Goal: Information Seeking & Learning: Learn about a topic

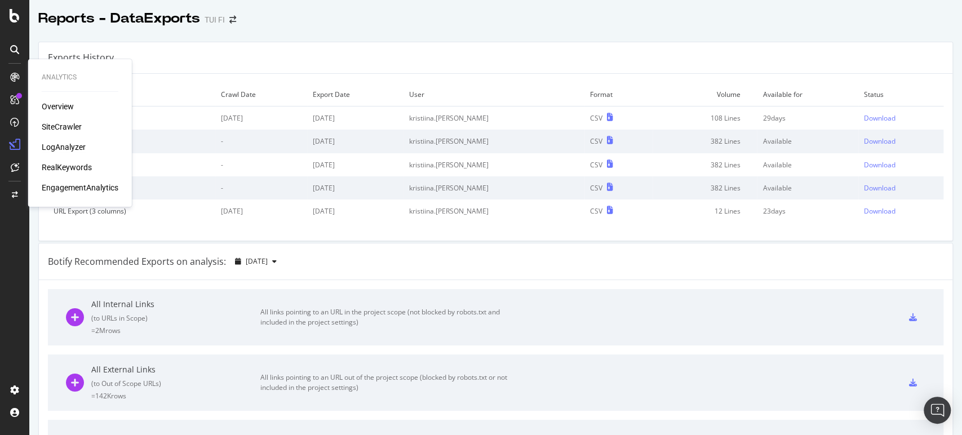
click at [72, 144] on div "LogAnalyzer" at bounding box center [64, 146] width 44 height 11
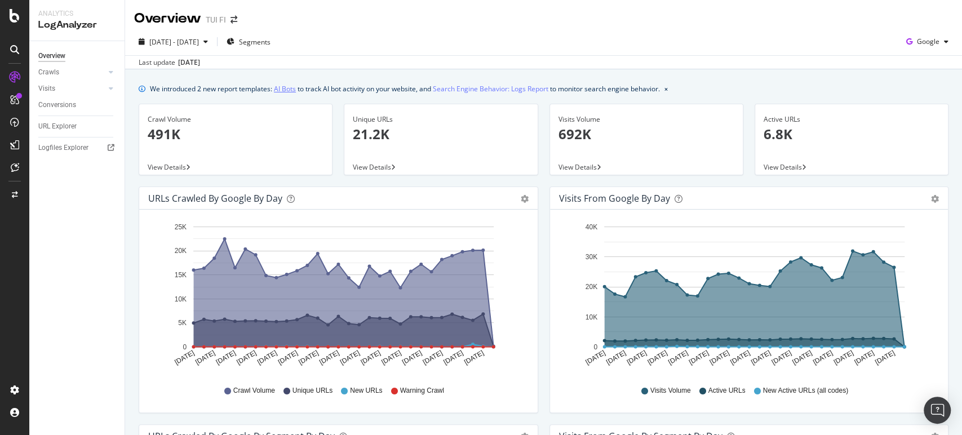
click at [286, 86] on link "AI Bots" at bounding box center [285, 89] width 22 height 12
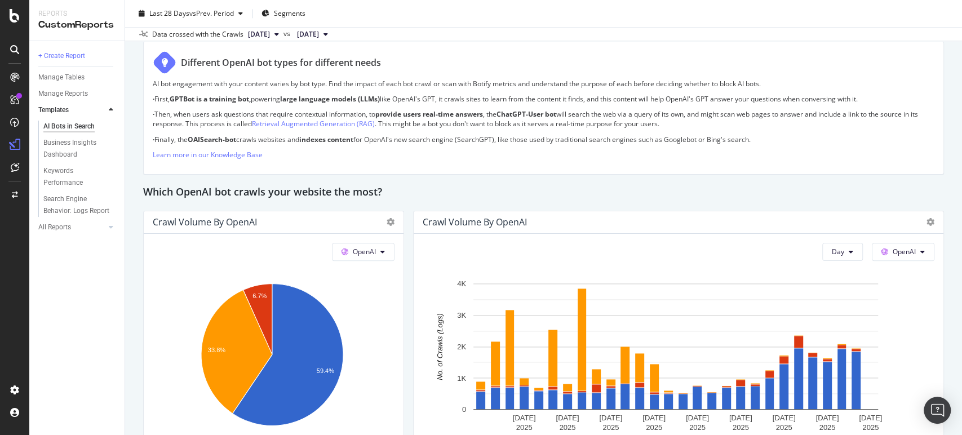
scroll to position [768, 0]
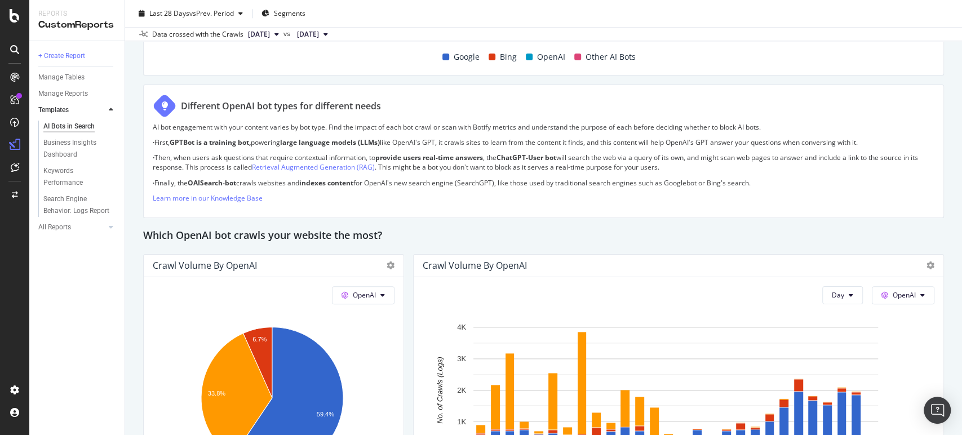
drag, startPoint x: 951, startPoint y: 186, endPoint x: 953, endPoint y: 203, distance: 17.1
click at [953, 203] on div "AI Bots in Search AI Bots in Search TUI FI Clone Schedule Email Export Last 28 …" at bounding box center [543, 217] width 837 height 435
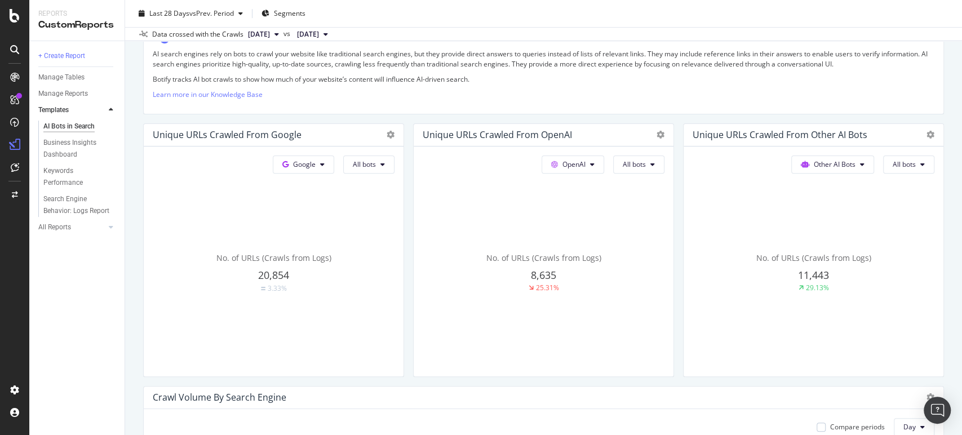
scroll to position [0, 0]
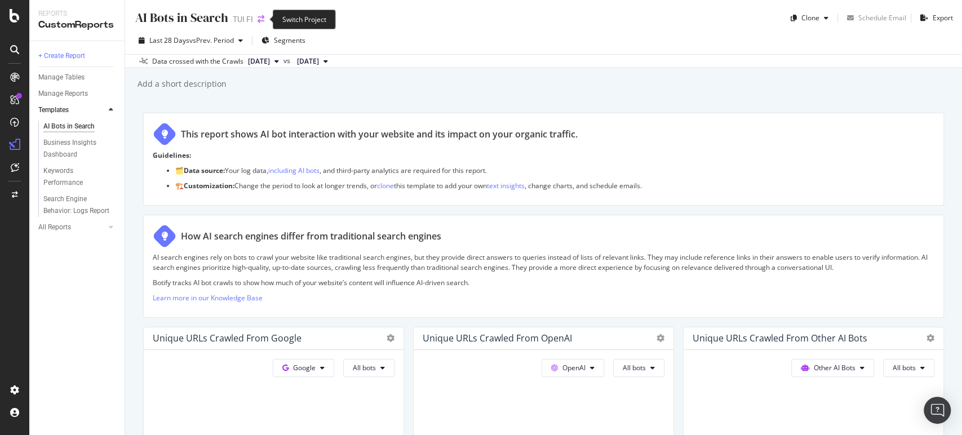
click at [260, 18] on icon "arrow-right-arrow-left" at bounding box center [261, 19] width 7 height 8
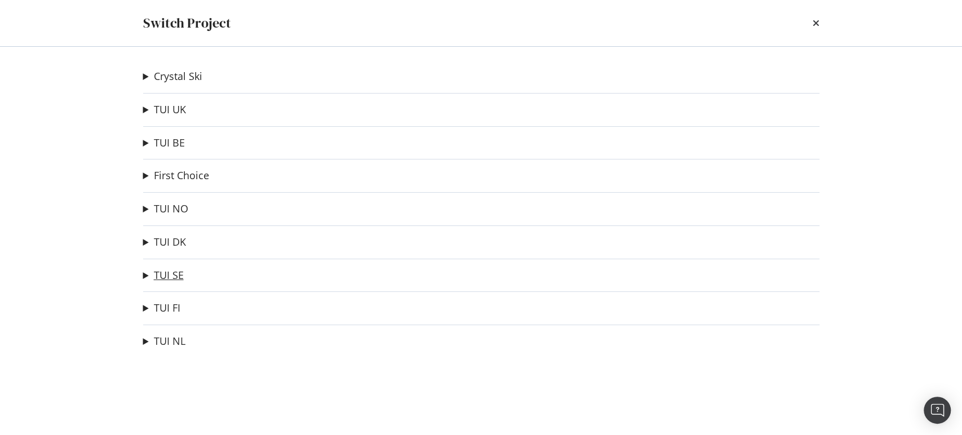
click at [156, 271] on link "TUI SE" at bounding box center [169, 275] width 30 height 12
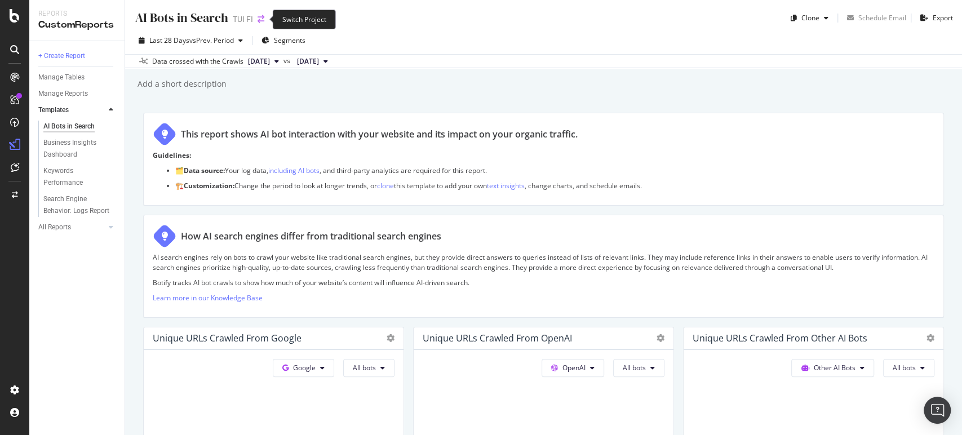
click at [258, 20] on icon "arrow-right-arrow-left" at bounding box center [261, 19] width 7 height 8
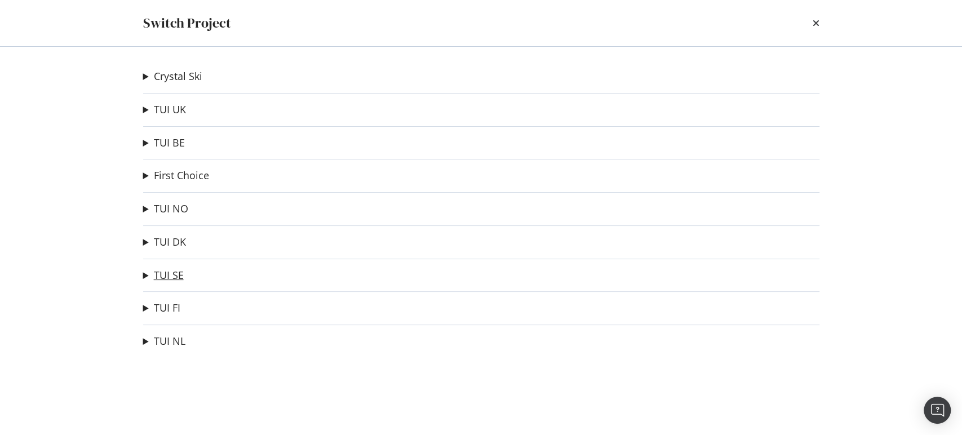
click at [162, 269] on link "TUI SE" at bounding box center [169, 275] width 30 height 12
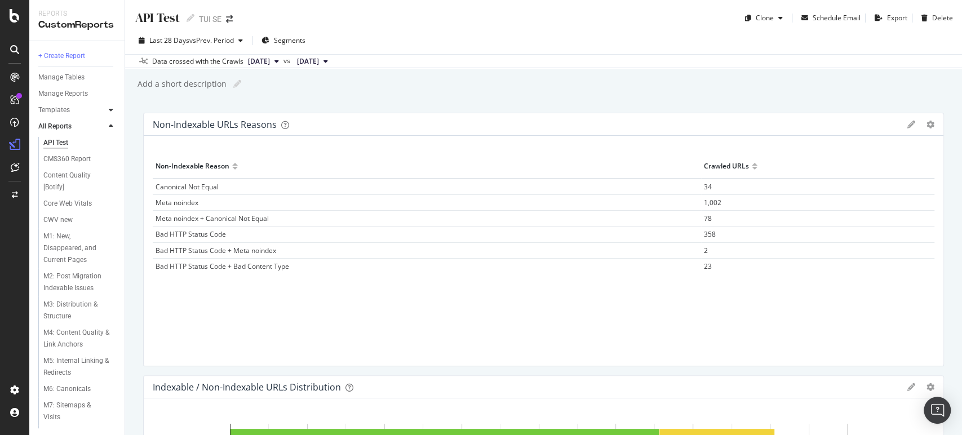
click at [112, 114] on div at bounding box center [110, 109] width 11 height 11
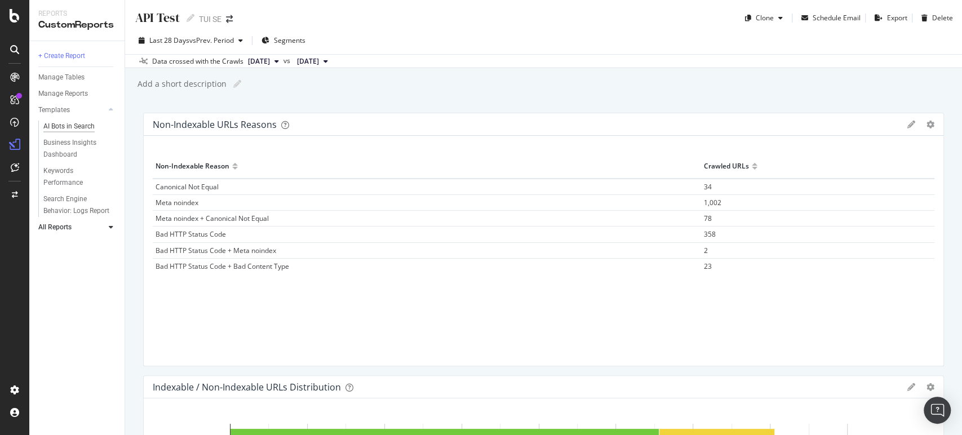
click at [88, 125] on div "AI Bots in Search" at bounding box center [68, 127] width 51 height 12
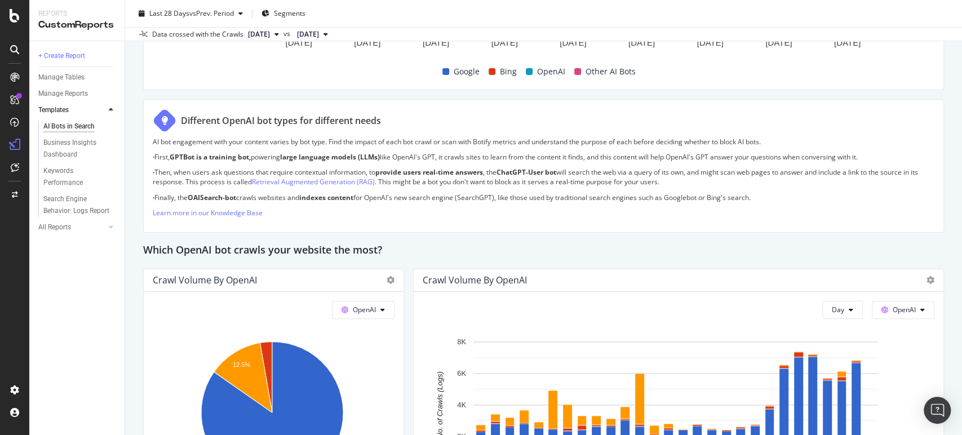
scroll to position [569, 0]
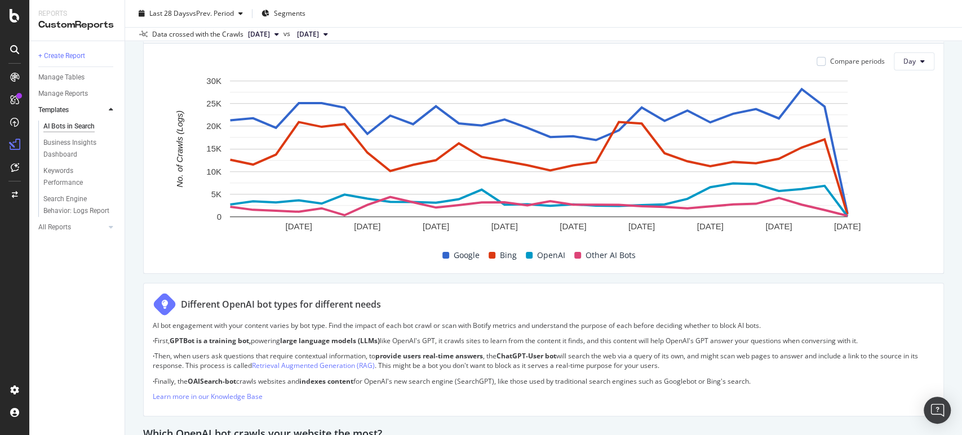
drag, startPoint x: 934, startPoint y: 177, endPoint x: 667, endPoint y: 61, distance: 291.0
click at [667, 61] on div "AI Bots in Search AI Bots in Search TUI SE Clone Schedule Email Export Last 28 …" at bounding box center [543, 217] width 837 height 435
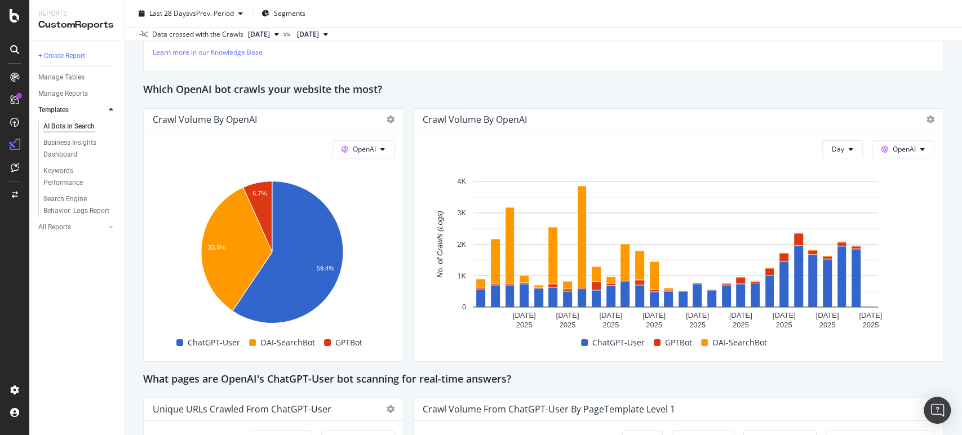
scroll to position [896, 0]
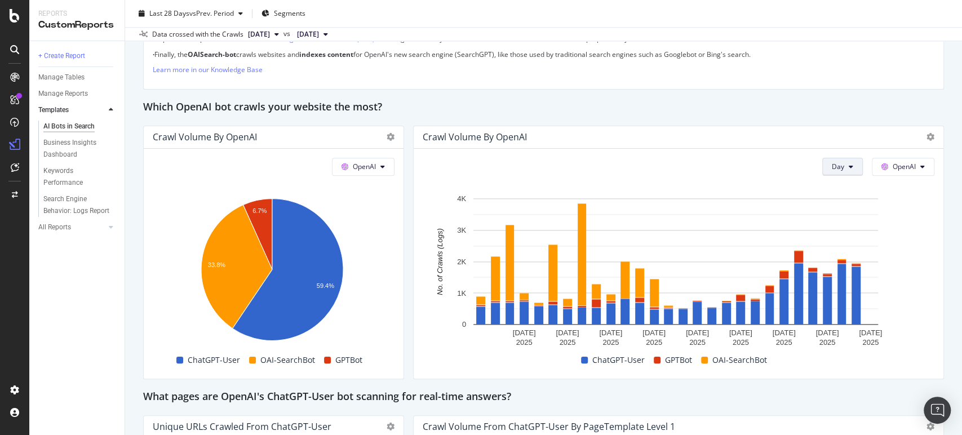
click at [844, 163] on button "Day" at bounding box center [842, 167] width 41 height 18
click at [838, 233] on span "Month" at bounding box center [833, 230] width 20 height 10
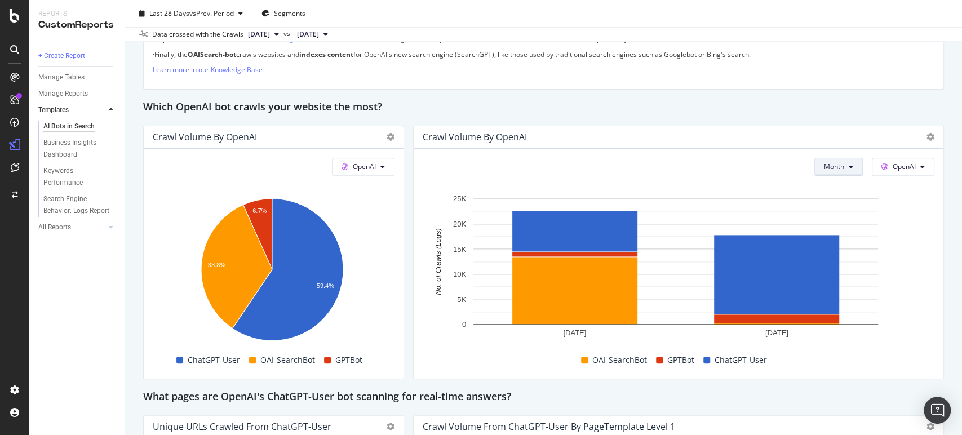
click at [832, 165] on span "Month" at bounding box center [834, 167] width 20 height 10
click at [823, 206] on span "Week" at bounding box center [825, 210] width 22 height 10
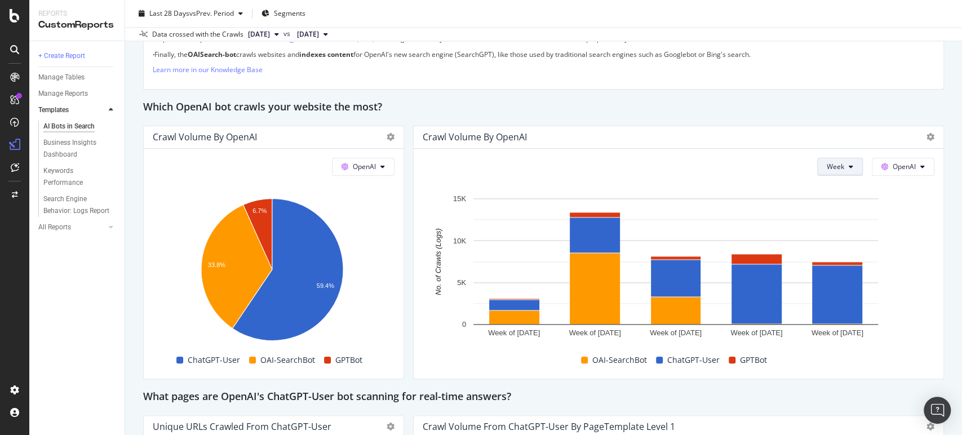
click at [849, 163] on icon at bounding box center [851, 166] width 5 height 7
click at [896, 166] on span "OpenAI" at bounding box center [904, 167] width 23 height 10
click at [936, 94] on div "AI Bots in Search AI Bots in Search TUI FI Clone Schedule Email Export Last 28 …" at bounding box center [543, 217] width 837 height 435
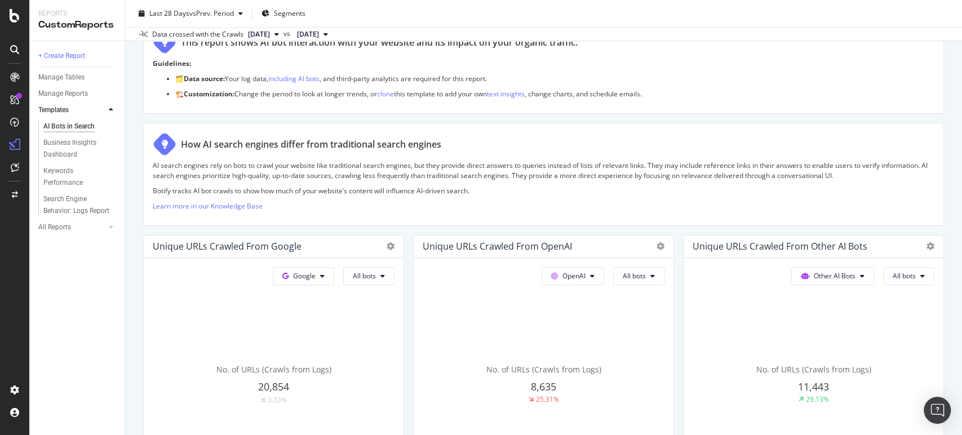
scroll to position [0, 0]
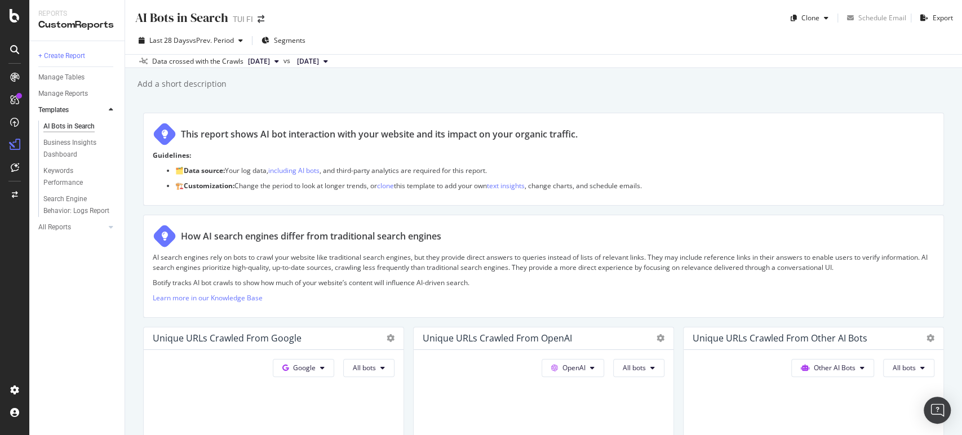
click at [328, 60] on icon at bounding box center [325, 61] width 5 height 7
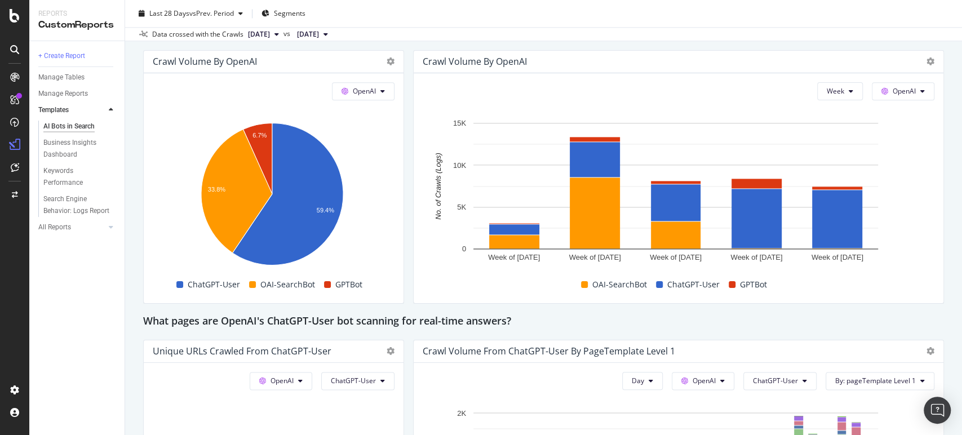
scroll to position [954, 0]
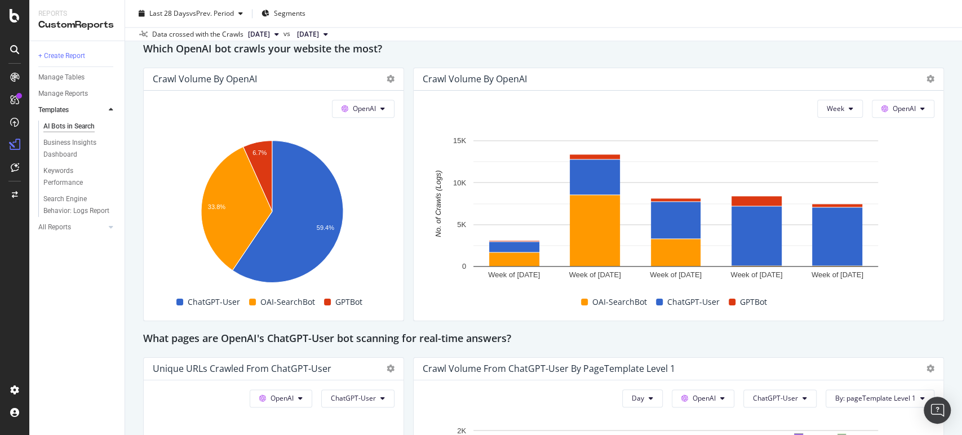
click at [921, 81] on div at bounding box center [928, 78] width 14 height 11
click at [926, 76] on icon at bounding box center [930, 79] width 8 height 8
click at [859, 57] on div "Which OpenAI bot crawls your website the most?" at bounding box center [543, 50] width 801 height 18
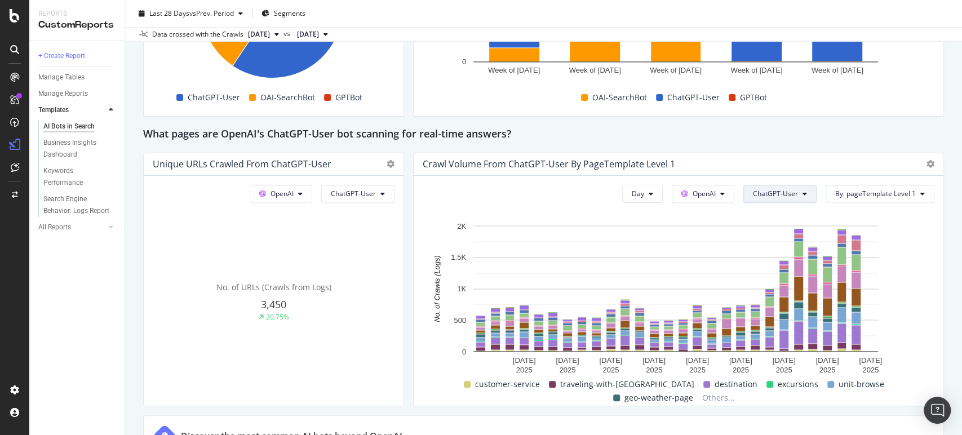
click at [790, 187] on button "ChatGPT-User" at bounding box center [779, 194] width 73 height 18
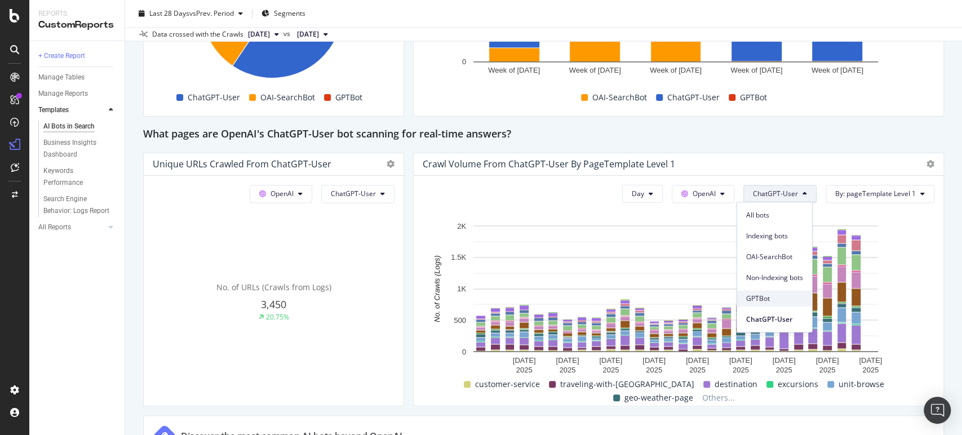
click at [768, 300] on span "GPTBot" at bounding box center [774, 299] width 57 height 10
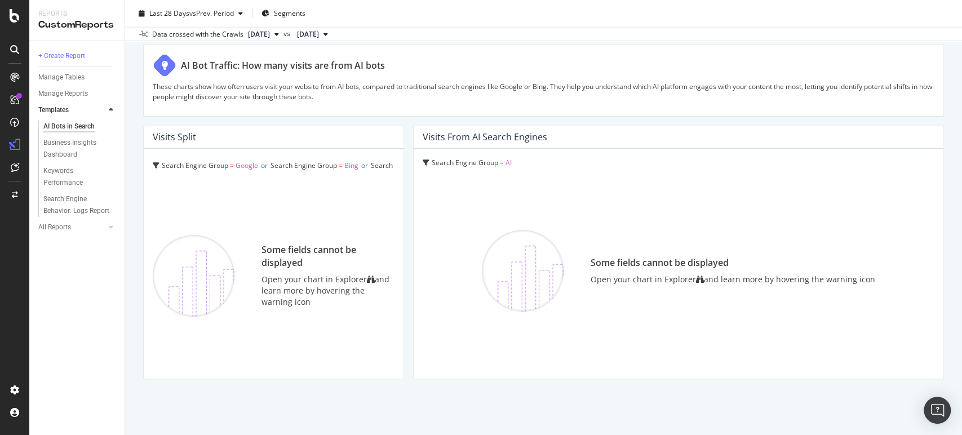
scroll to position [0, 0]
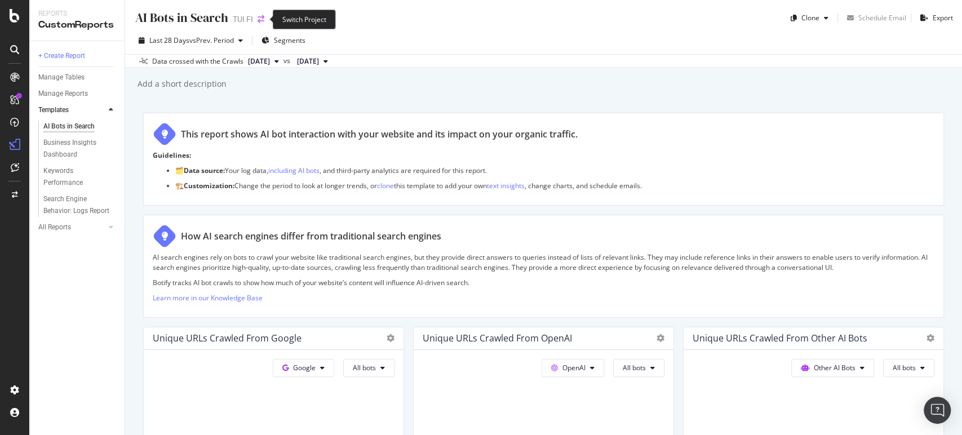
click at [260, 18] on icon "arrow-right-arrow-left" at bounding box center [261, 19] width 7 height 8
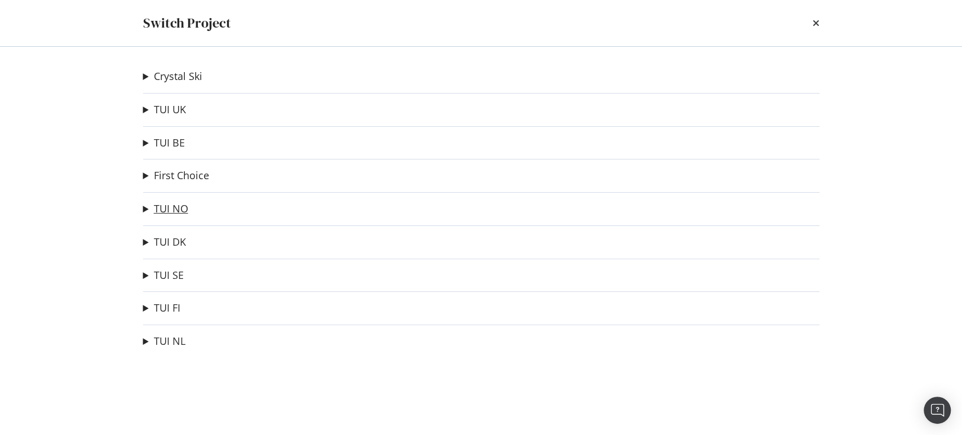
click at [174, 209] on link "TUI NO" at bounding box center [171, 209] width 34 height 12
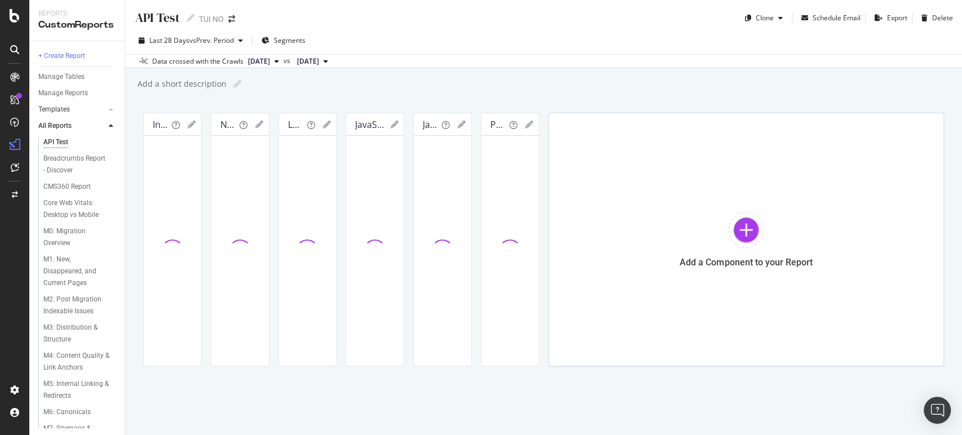
click at [76, 110] on link "Templates" at bounding box center [71, 110] width 67 height 12
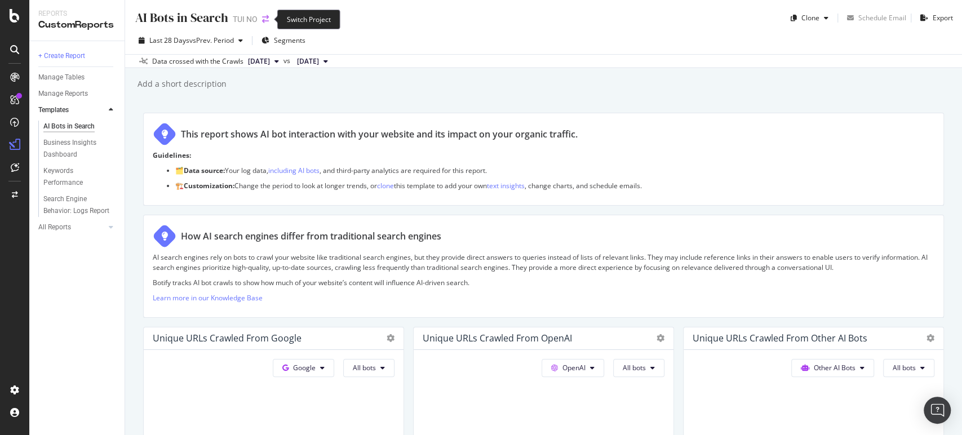
click at [263, 19] on icon "arrow-right-arrow-left" at bounding box center [265, 19] width 7 height 8
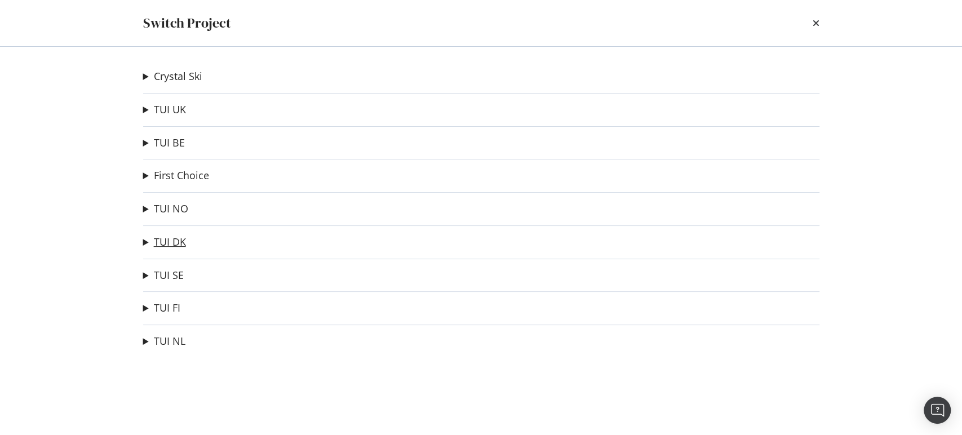
click at [168, 239] on link "TUI DK" at bounding box center [170, 242] width 32 height 12
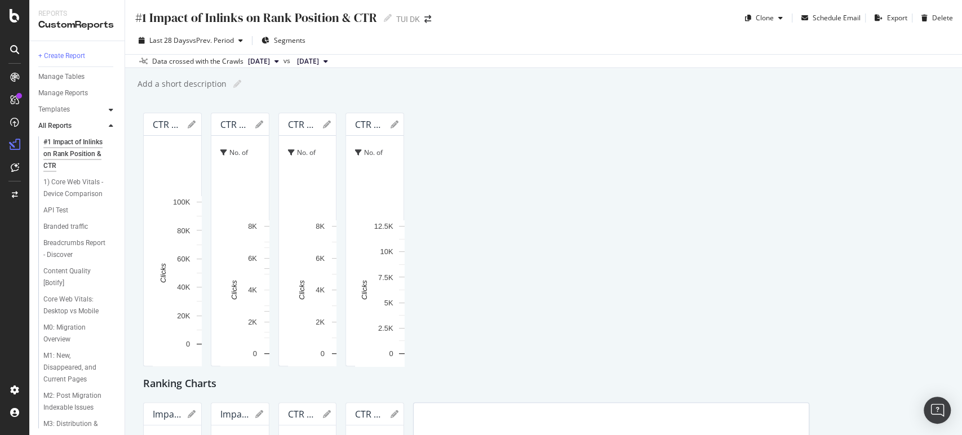
click at [115, 112] on div at bounding box center [110, 109] width 11 height 11
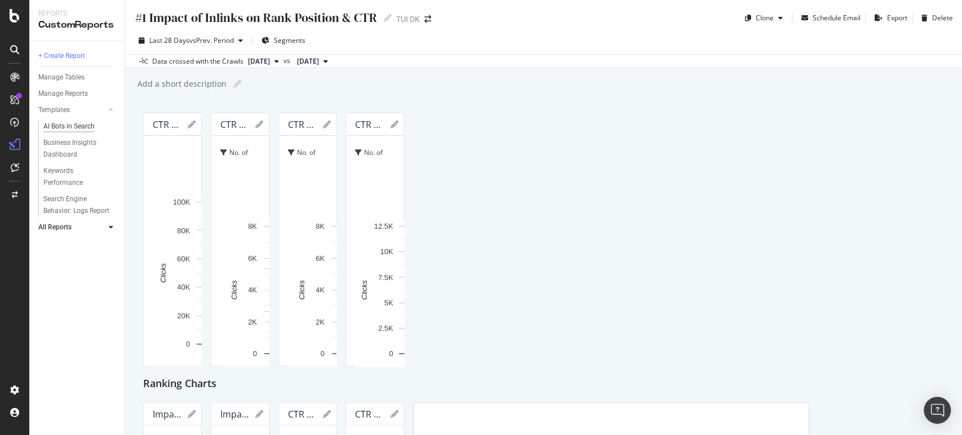
click at [83, 126] on div "AI Bots in Search" at bounding box center [68, 127] width 51 height 12
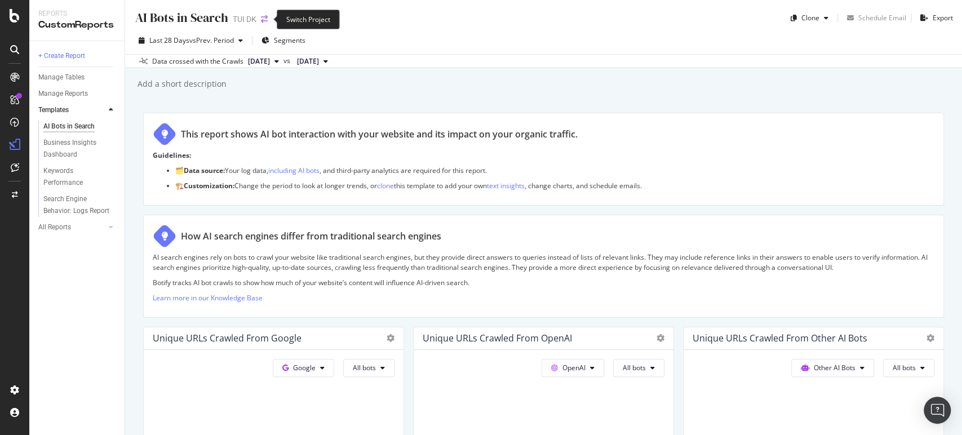
click at [262, 18] on icon "arrow-right-arrow-left" at bounding box center [264, 19] width 7 height 8
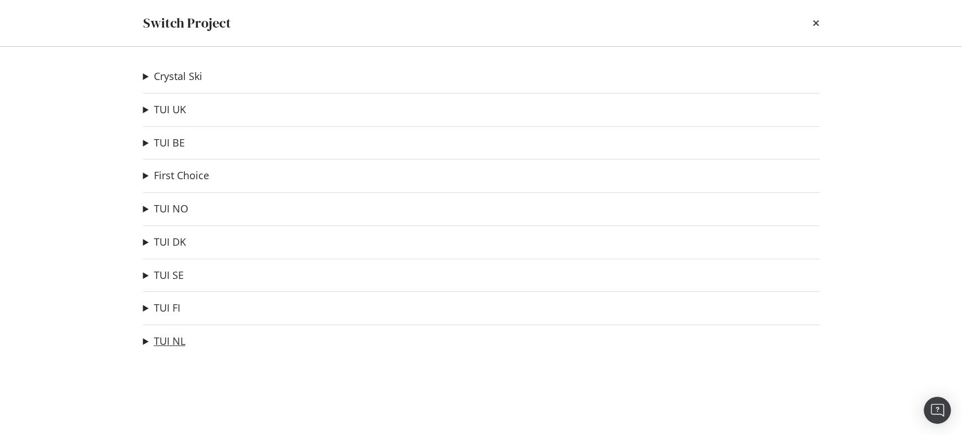
click at [156, 335] on link "TUI NL" at bounding box center [170, 341] width 32 height 12
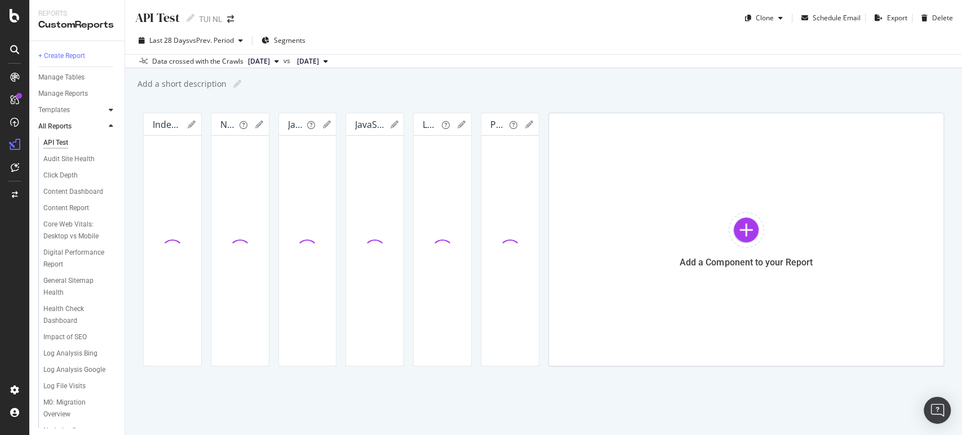
click at [110, 111] on icon at bounding box center [111, 110] width 5 height 7
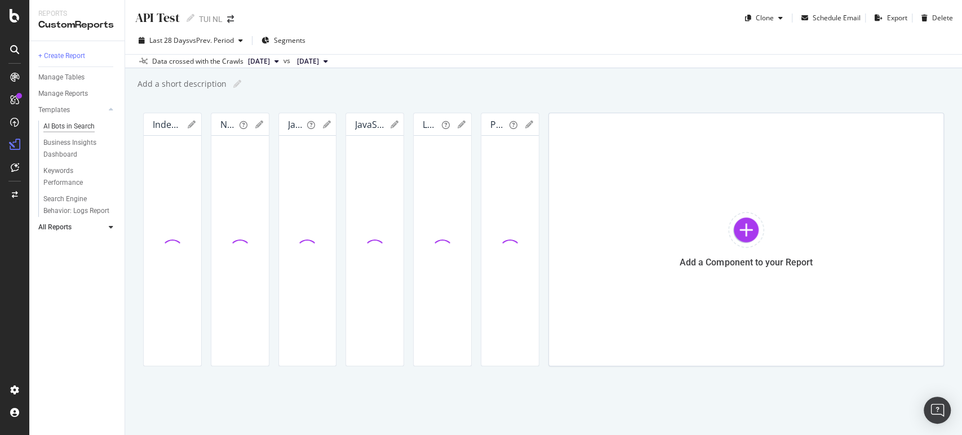
click at [82, 127] on div "AI Bots in Search" at bounding box center [68, 127] width 51 height 12
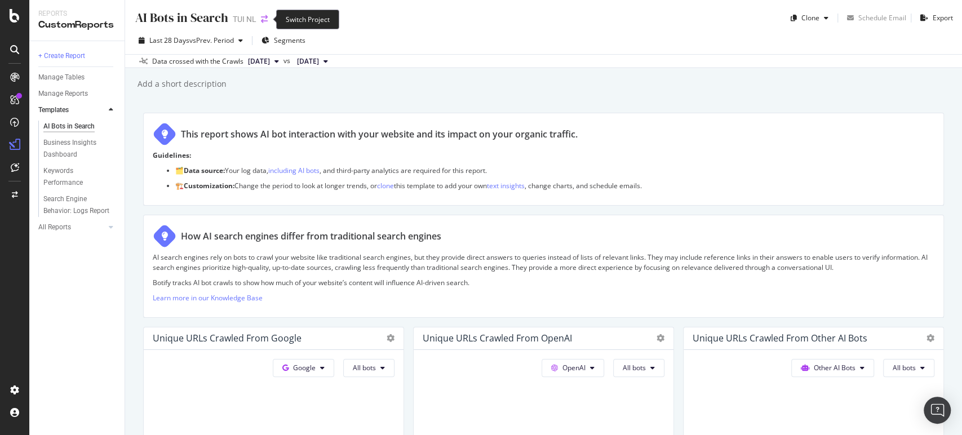
click at [265, 17] on icon "arrow-right-arrow-left" at bounding box center [264, 19] width 7 height 8
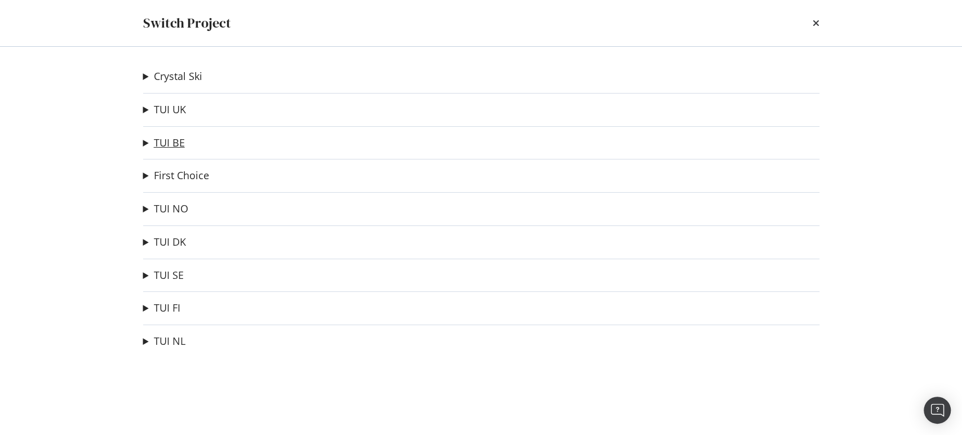
click at [168, 143] on link "TUI BE" at bounding box center [169, 143] width 31 height 12
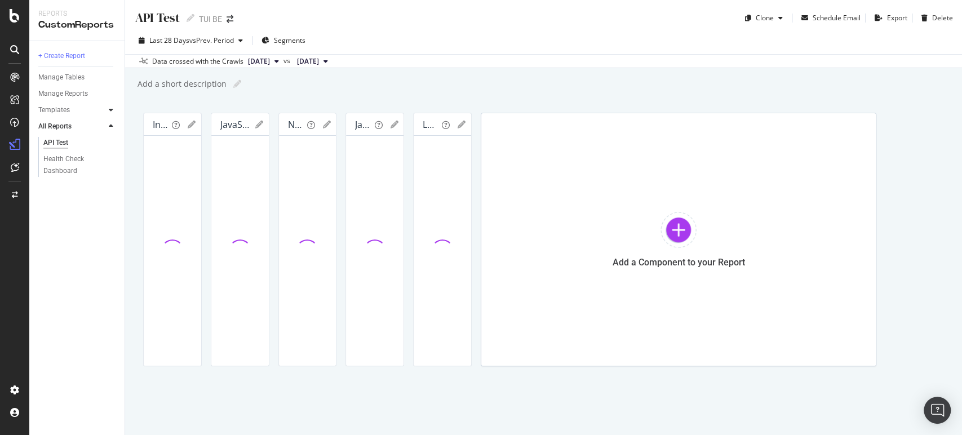
click at [111, 113] on div at bounding box center [110, 109] width 11 height 11
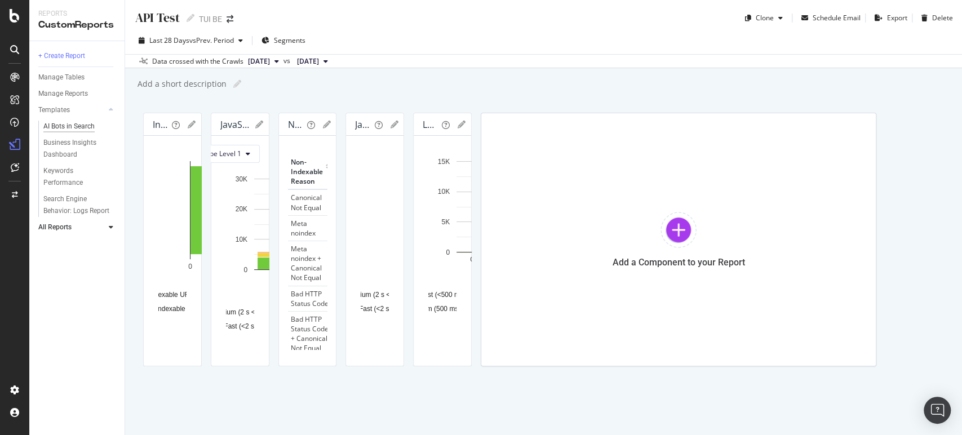
click at [86, 121] on div "AI Bots in Search" at bounding box center [68, 127] width 51 height 12
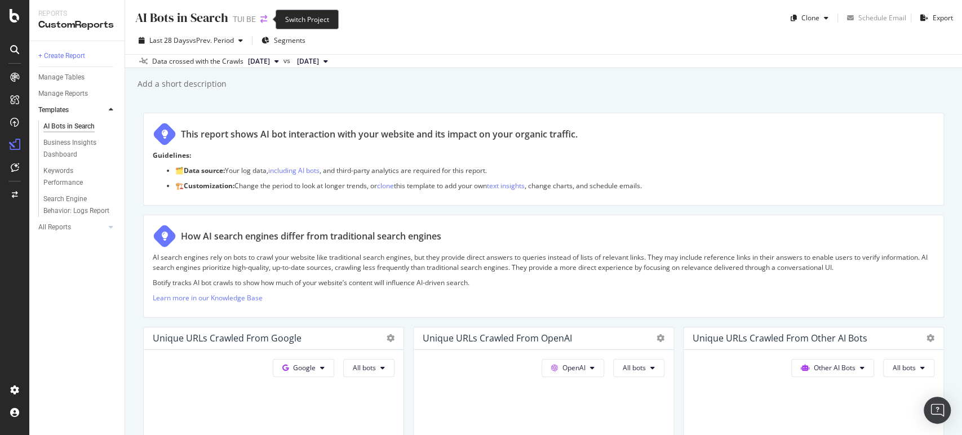
click at [261, 23] on icon "arrow-right-arrow-left" at bounding box center [263, 19] width 7 height 8
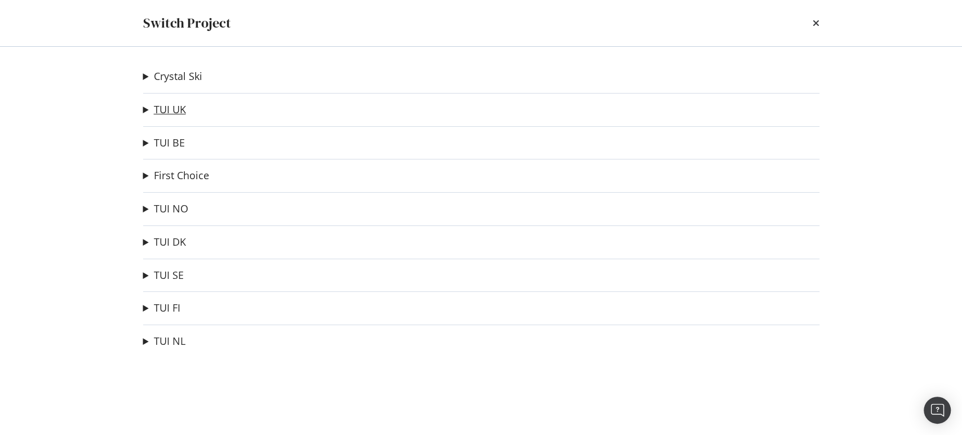
click at [164, 109] on link "TUI UK" at bounding box center [170, 110] width 32 height 12
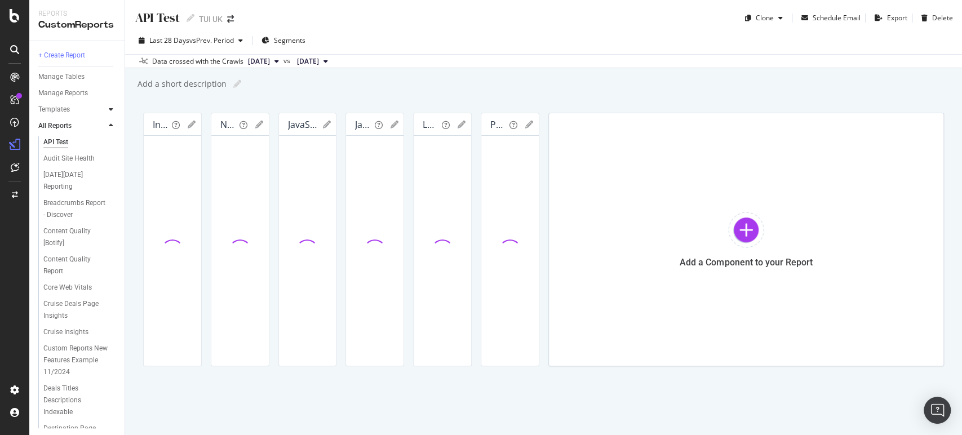
click at [114, 109] on div at bounding box center [110, 109] width 11 height 11
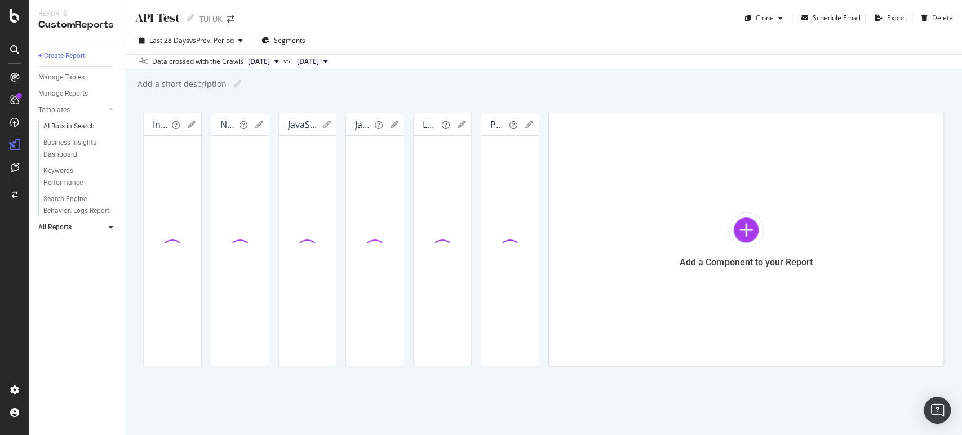
click at [96, 122] on link "AI Bots in Search" at bounding box center [79, 127] width 73 height 12
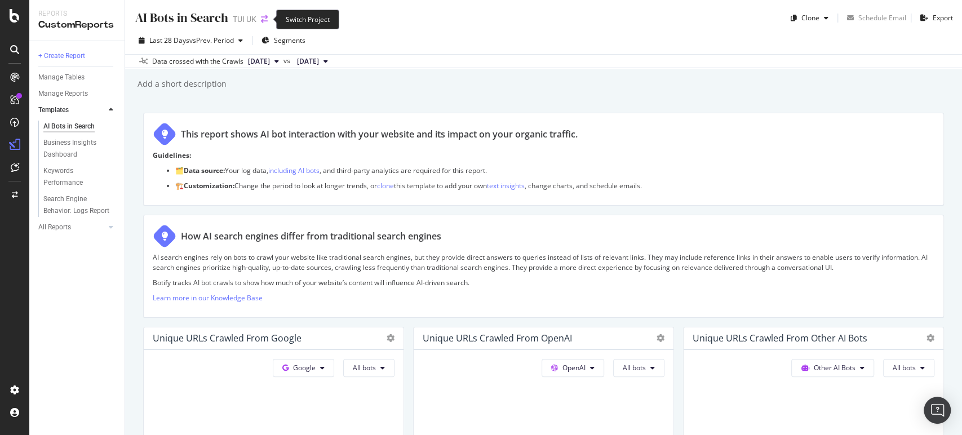
click at [266, 20] on icon "arrow-right-arrow-left" at bounding box center [264, 19] width 7 height 8
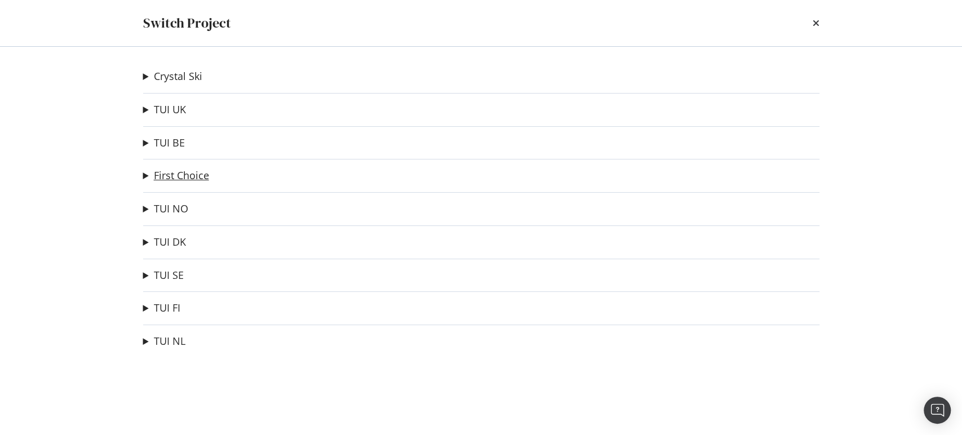
click at [163, 180] on link "First Choice" at bounding box center [181, 176] width 55 height 12
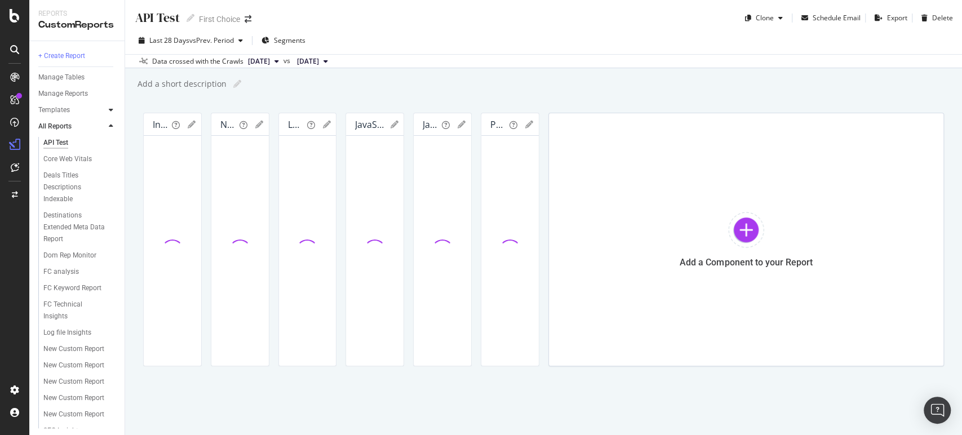
click at [113, 108] on div at bounding box center [110, 109] width 11 height 11
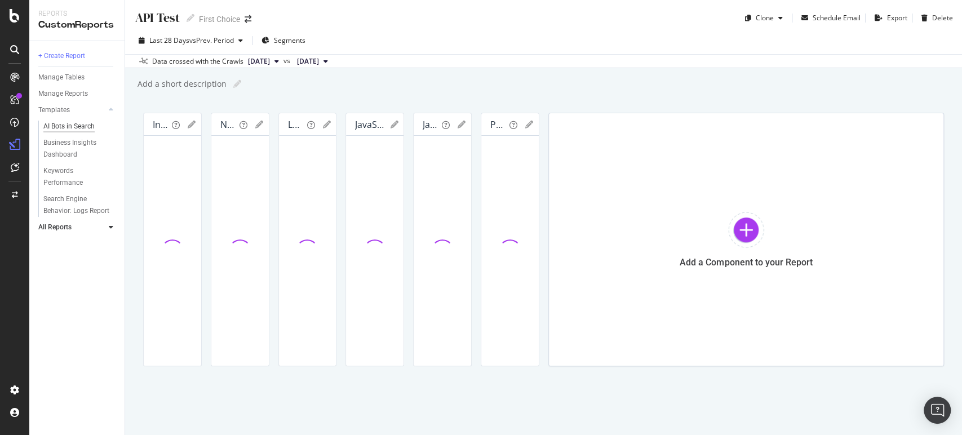
click at [72, 127] on div "AI Bots in Search" at bounding box center [68, 127] width 51 height 12
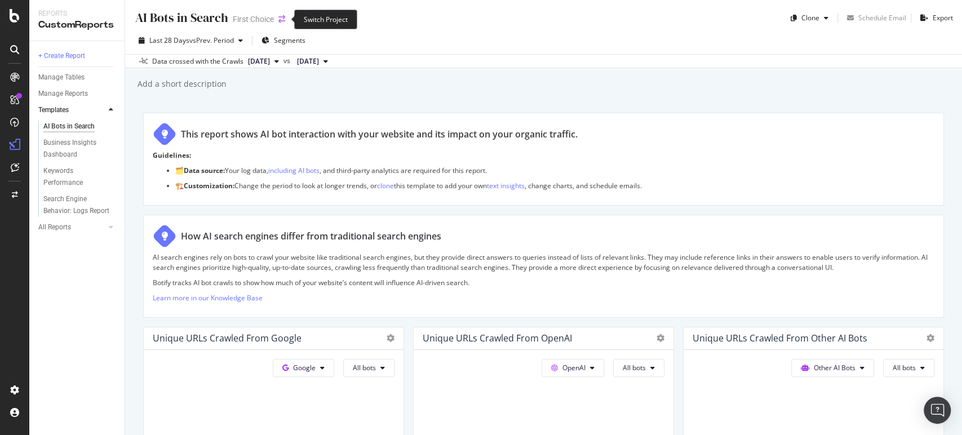
click at [283, 16] on icon "arrow-right-arrow-left" at bounding box center [281, 19] width 7 height 8
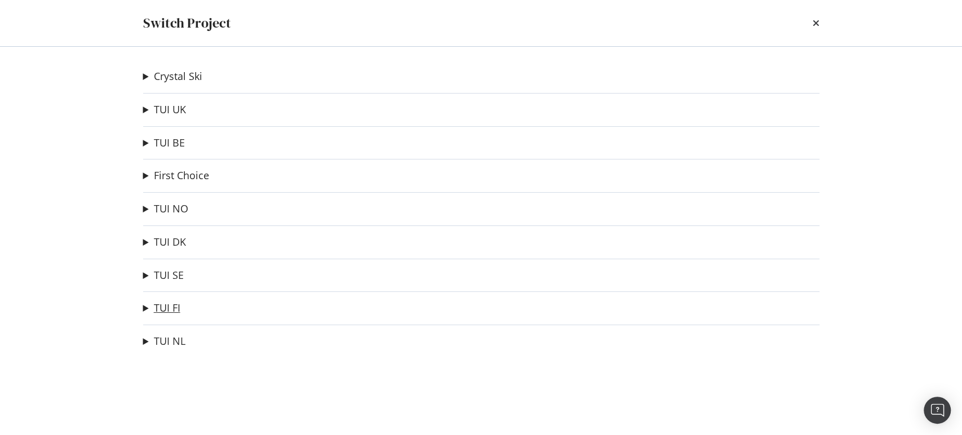
click at [159, 303] on link "TUI FI" at bounding box center [167, 308] width 26 height 12
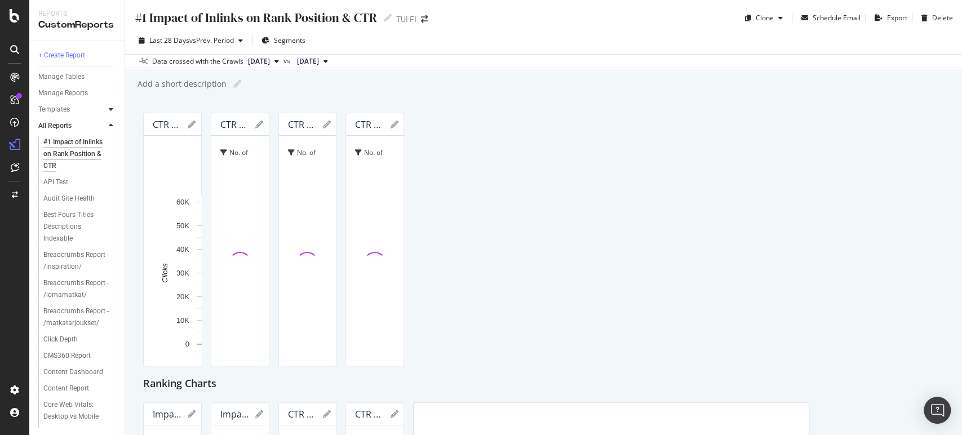
click at [112, 108] on icon at bounding box center [111, 109] width 5 height 7
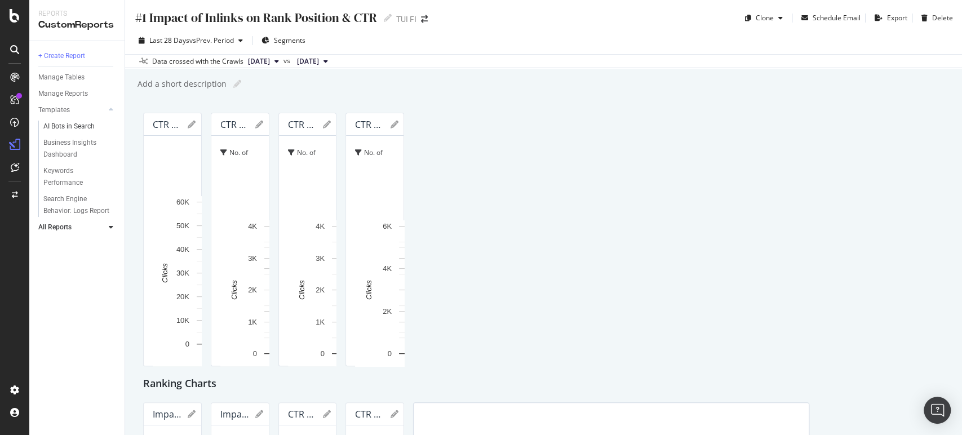
click at [95, 124] on link "AI Bots in Search" at bounding box center [79, 127] width 73 height 12
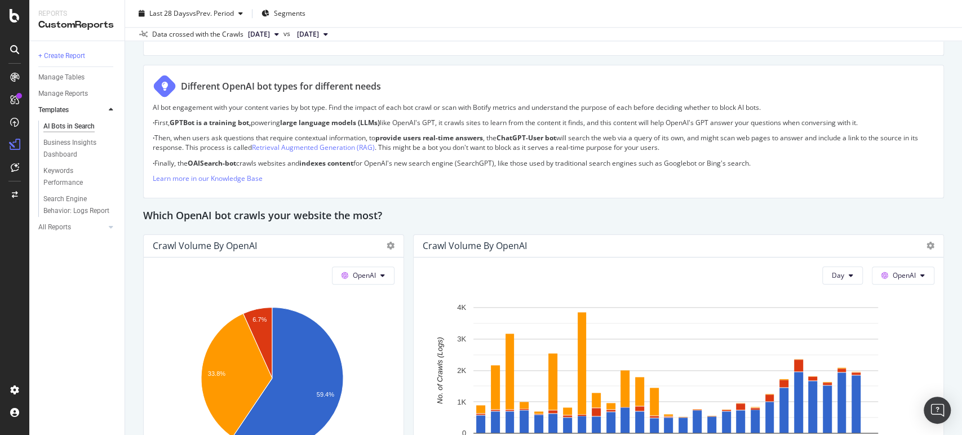
scroll to position [882, 0]
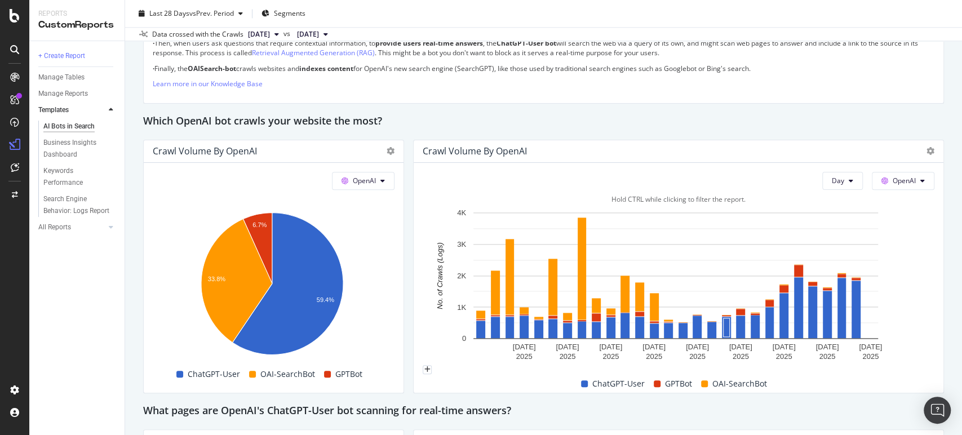
drag, startPoint x: 801, startPoint y: 324, endPoint x: 724, endPoint y: 305, distance: 80.1
click at [724, 305] on rect "A chart." at bounding box center [675, 275] width 405 height 126
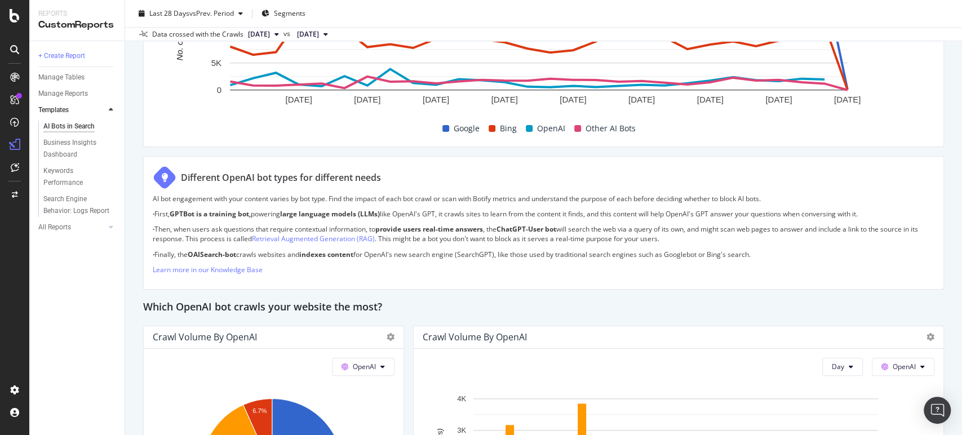
scroll to position [664, 0]
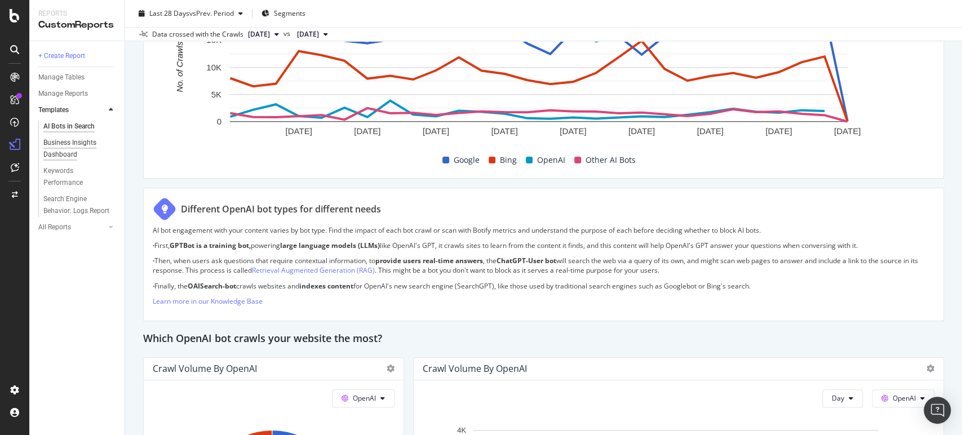
click at [72, 148] on div "Business Insights Dashboard" at bounding box center [75, 149] width 65 height 24
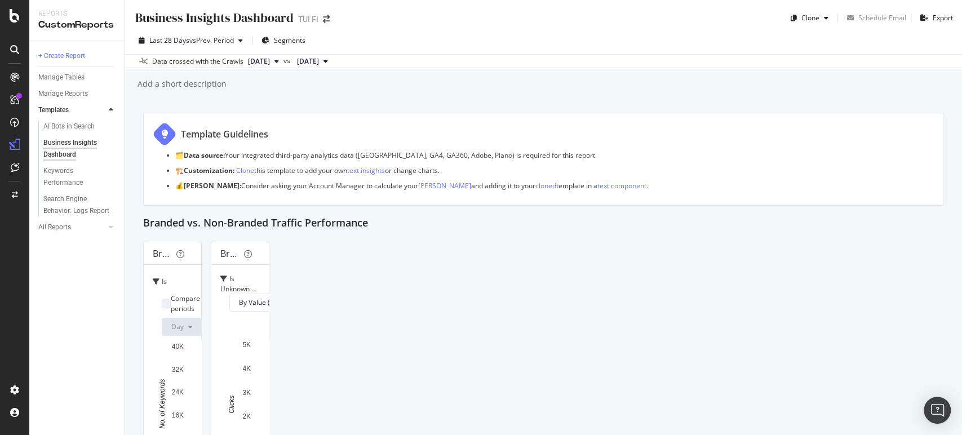
scroll to position [111, 0]
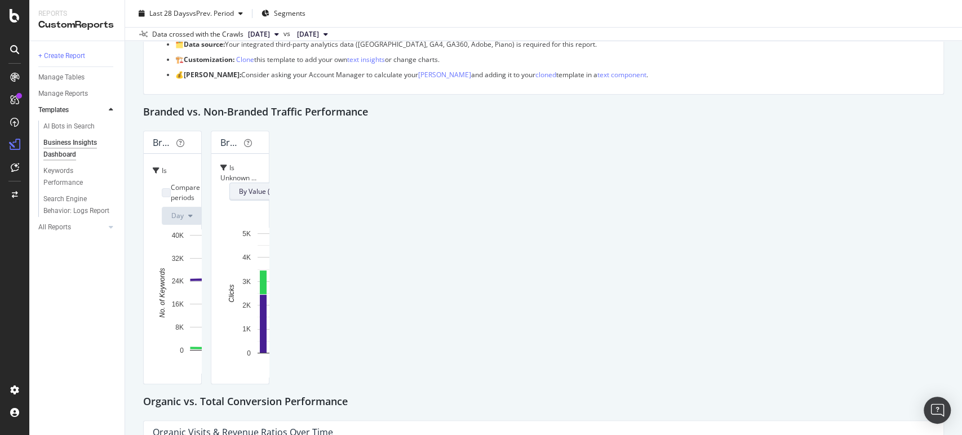
click at [315, 183] on button "By Value (stacked)" at bounding box center [272, 192] width 86 height 18
click at [254, 140] on div "Branded (true) vs. Non-Branded (false) Clicks" at bounding box center [237, 142] width 34 height 11
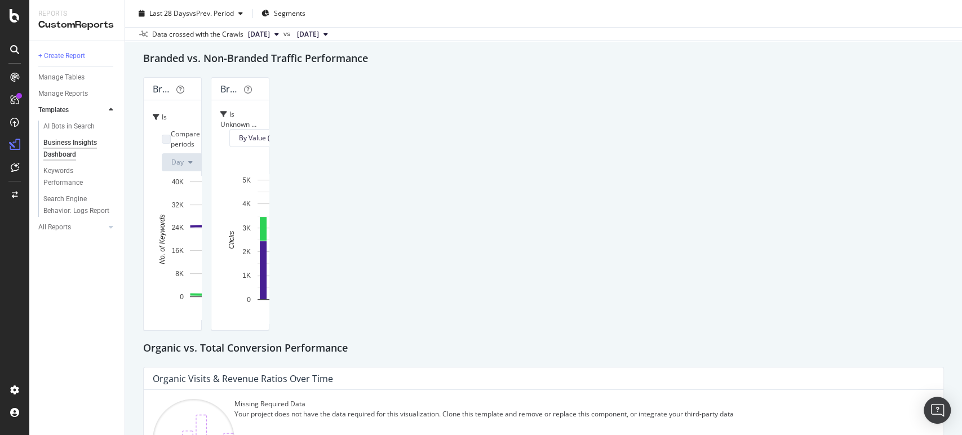
scroll to position [162, 0]
click at [62, 179] on div "Keywords Performance" at bounding box center [74, 177] width 63 height 24
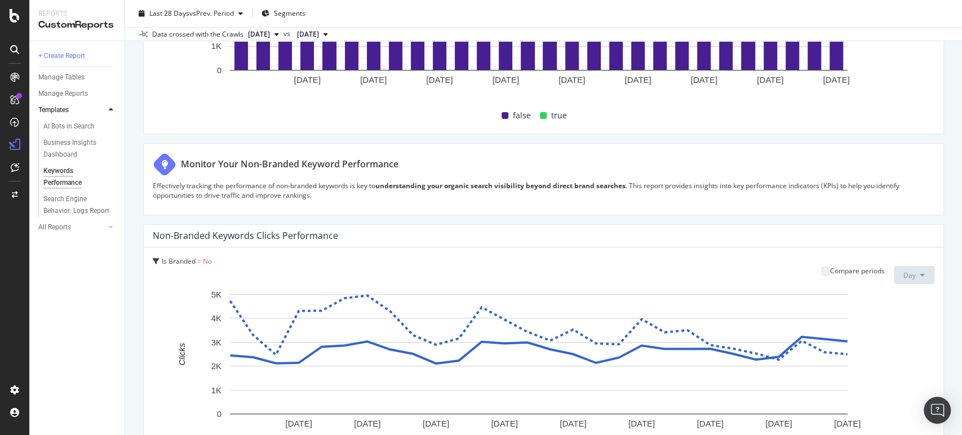
scroll to position [394, 0]
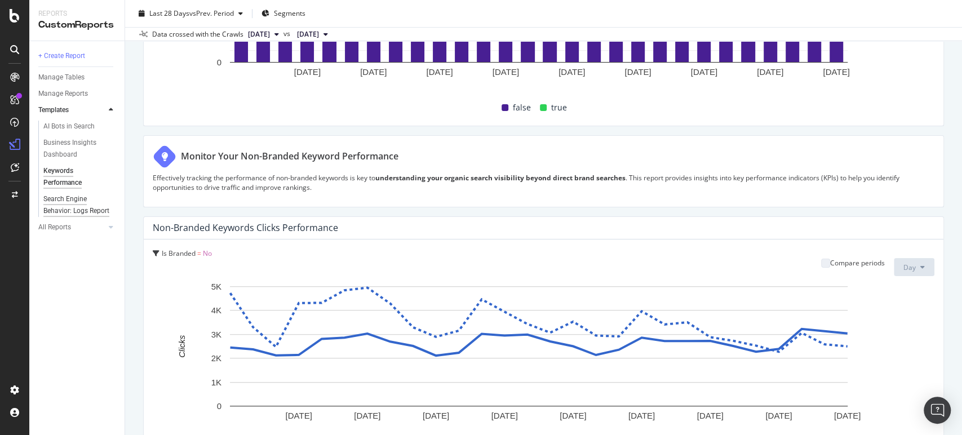
click at [88, 204] on div "Search Engine Behavior: Logs Report" at bounding box center [76, 205] width 66 height 24
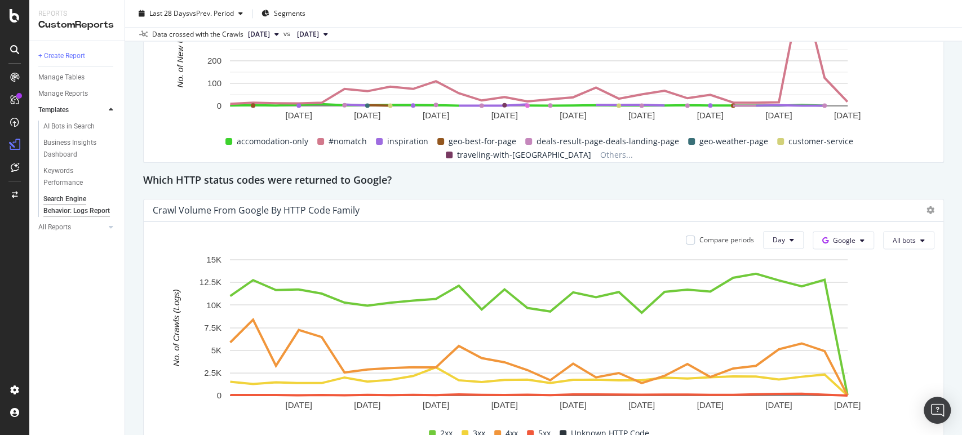
scroll to position [1352, 0]
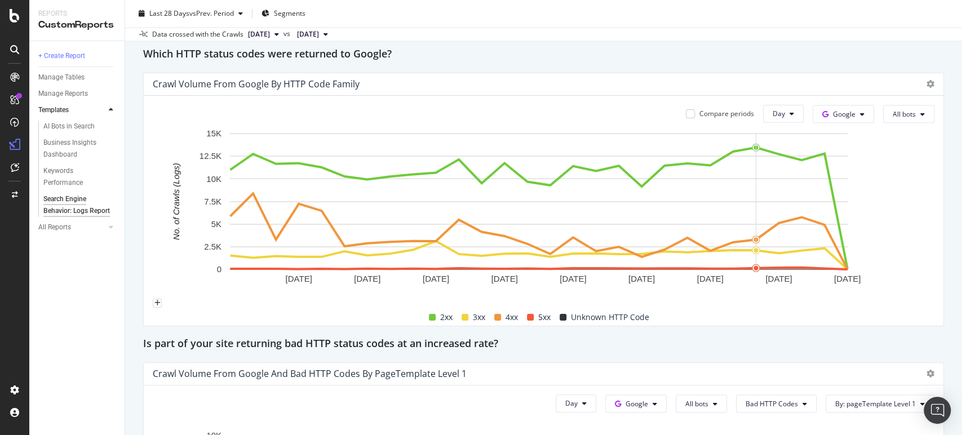
drag, startPoint x: 803, startPoint y: 239, endPoint x: 747, endPoint y: 260, distance: 59.6
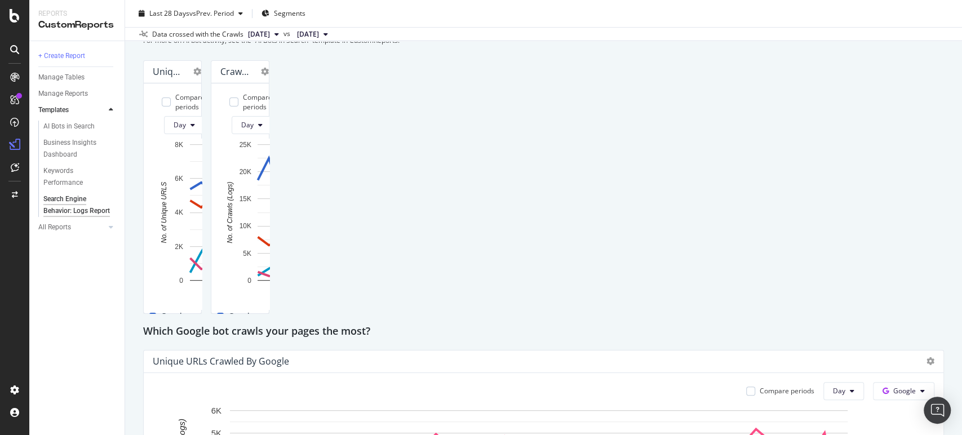
scroll to position [211, 0]
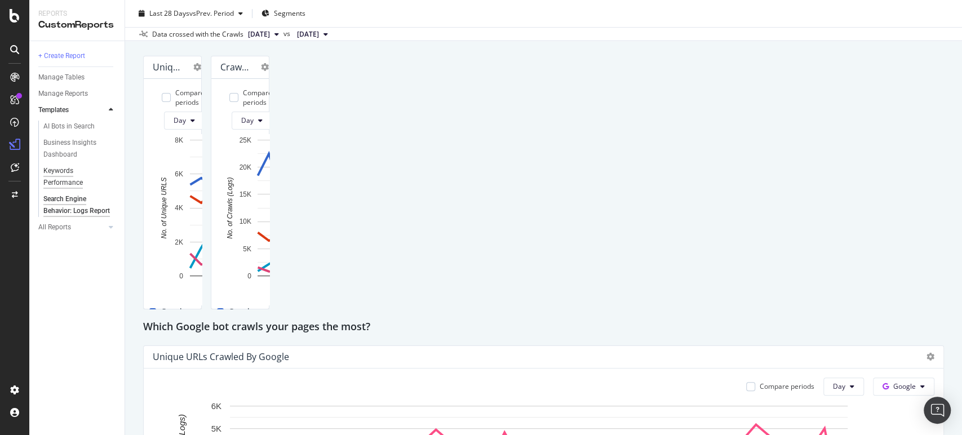
click at [49, 175] on div "Keywords Performance" at bounding box center [74, 177] width 63 height 24
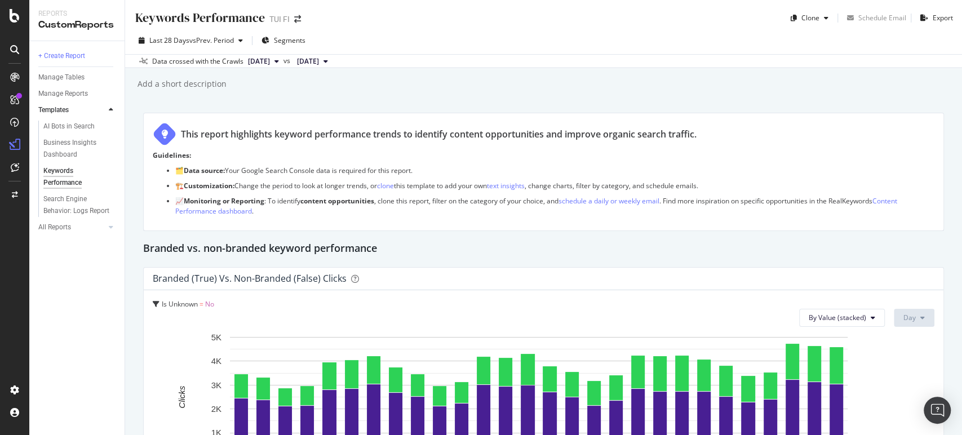
click at [332, 59] on button "[DATE]" at bounding box center [312, 62] width 40 height 14
click at [418, 44] on div "Last 28 Days vs Prev. Period Segments" at bounding box center [543, 43] width 837 height 23
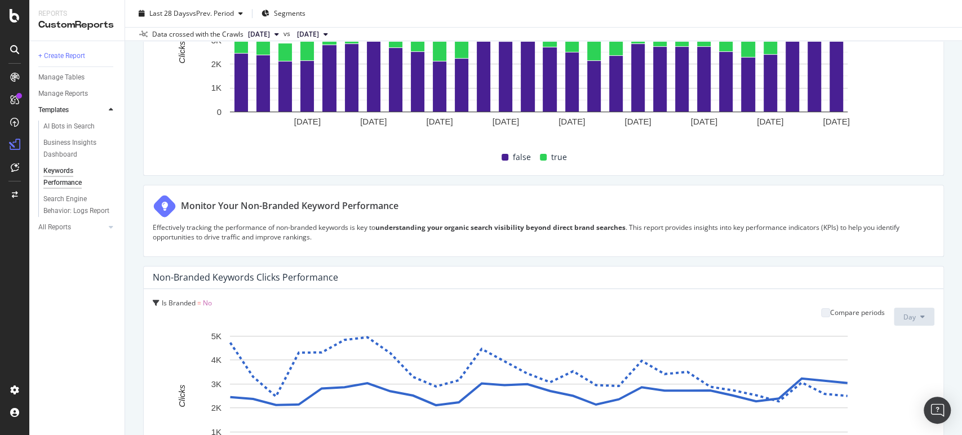
scroll to position [345, 0]
